Goal: Task Accomplishment & Management: Manage account settings

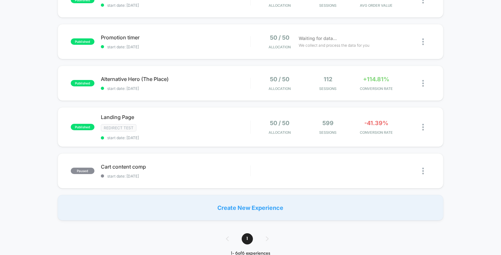
scroll to position [137, 0]
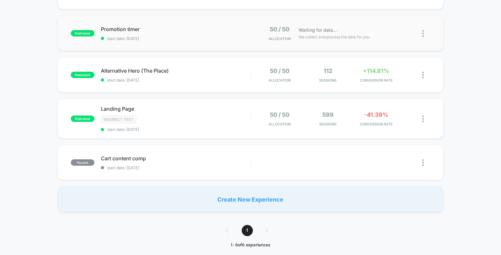
click at [238, 45] on div "published Promotion timer start date: [DATE] 50 / 50 Allocation Waiting for dat…" at bounding box center [251, 33] width 386 height 35
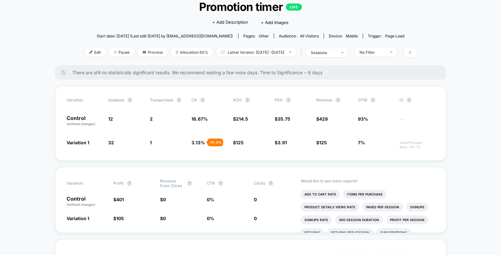
scroll to position [44, 0]
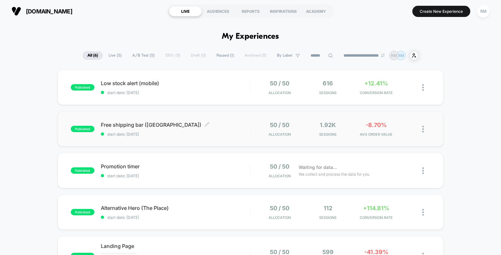
click at [213, 127] on span "Free shipping bar ([GEOGRAPHIC_DATA]) Click to edit experience details" at bounding box center [175, 125] width 149 height 6
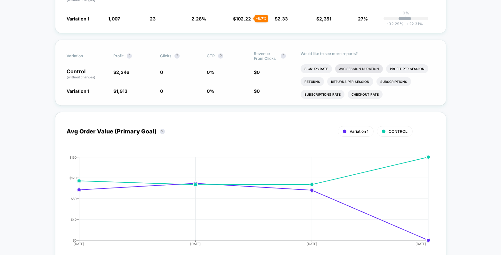
scroll to position [192, 0]
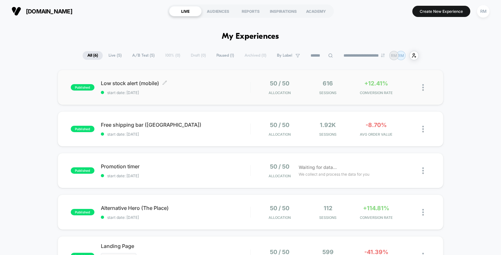
click at [231, 88] on div "Low stock alert (mobile) Click to edit experience details Click to edit experie…" at bounding box center [175, 87] width 149 height 15
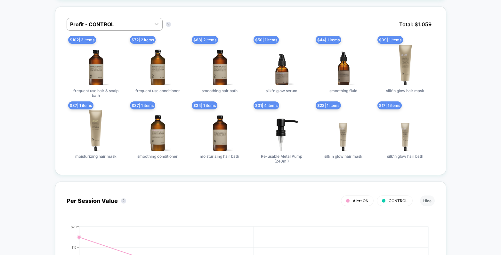
scroll to position [245, 0]
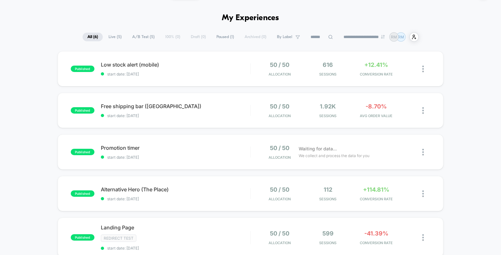
scroll to position [52, 0]
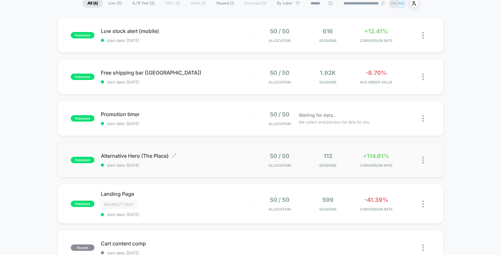
click at [212, 163] on span "start date: [DATE]" at bounding box center [175, 165] width 149 height 5
